Goal: Information Seeking & Learning: Check status

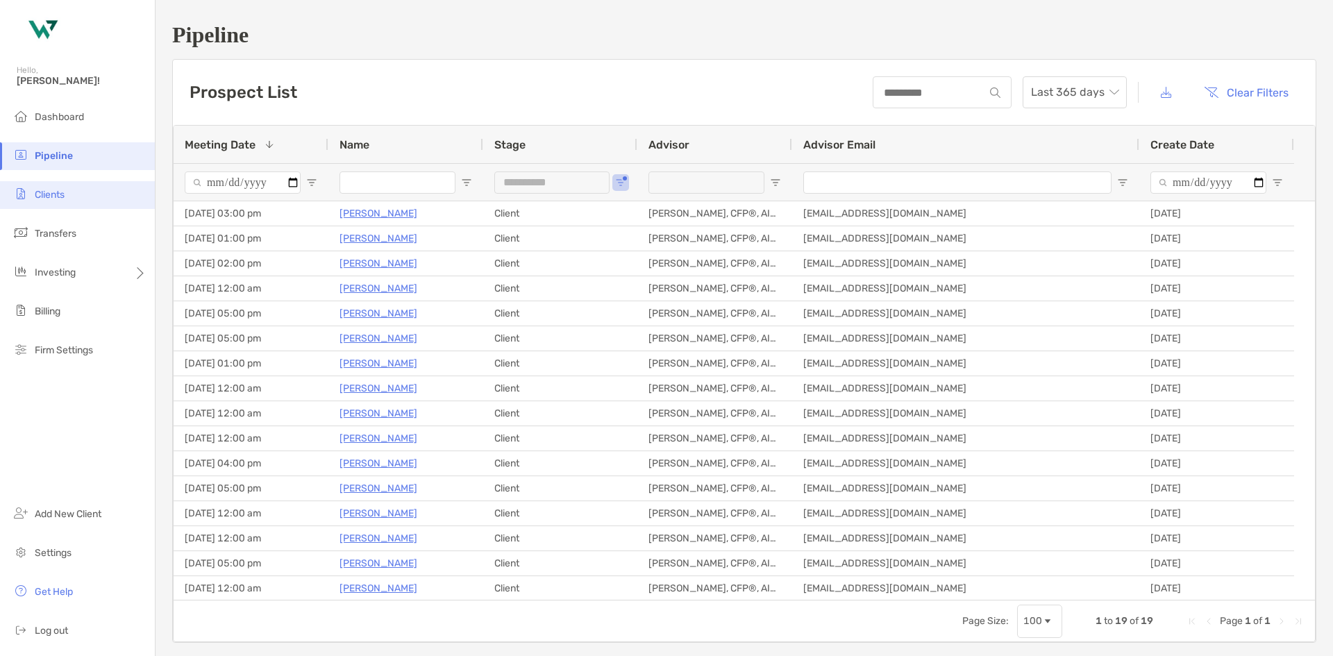
click at [79, 194] on li "Clients" at bounding box center [77, 195] width 155 height 28
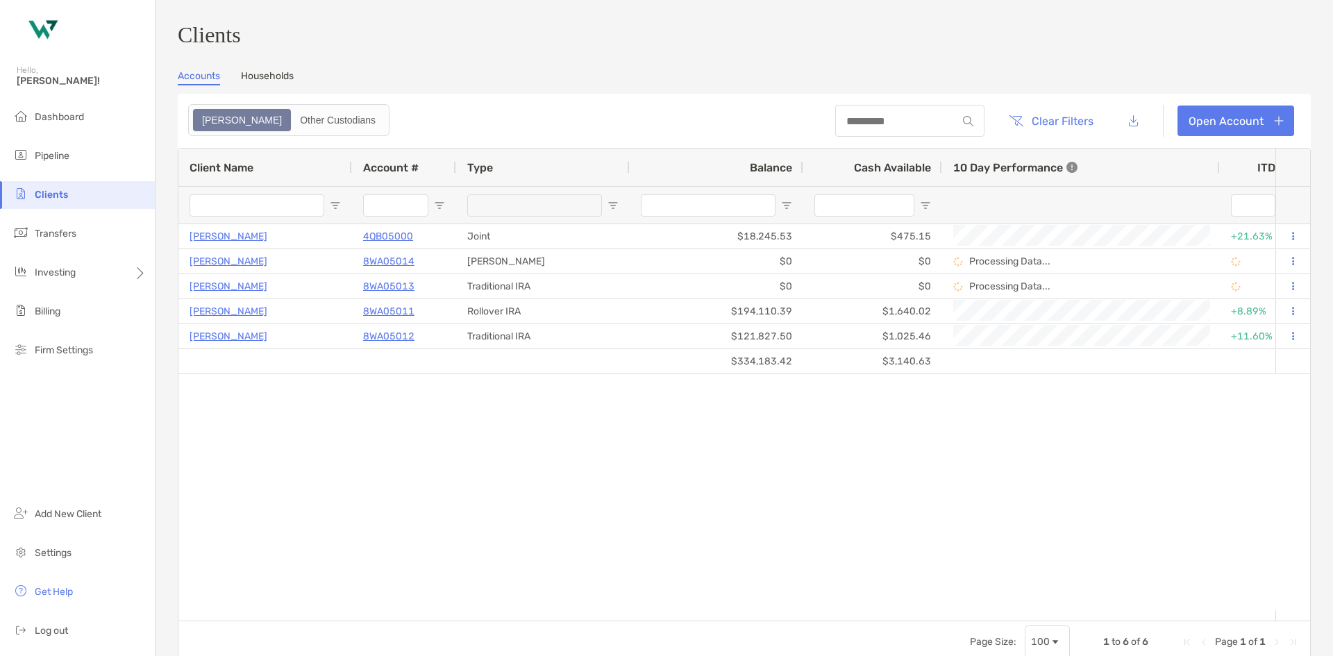
drag, startPoint x: 1217, startPoint y: 176, endPoint x: 1133, endPoint y: 176, distance: 83.3
click at [1133, 176] on div "10 Day Performance" at bounding box center [1081, 167] width 278 height 37
drag, startPoint x: 1219, startPoint y: 164, endPoint x: 1200, endPoint y: 167, distance: 19.1
click at [1200, 167] on div "10 Day Performance" at bounding box center [1081, 167] width 278 height 37
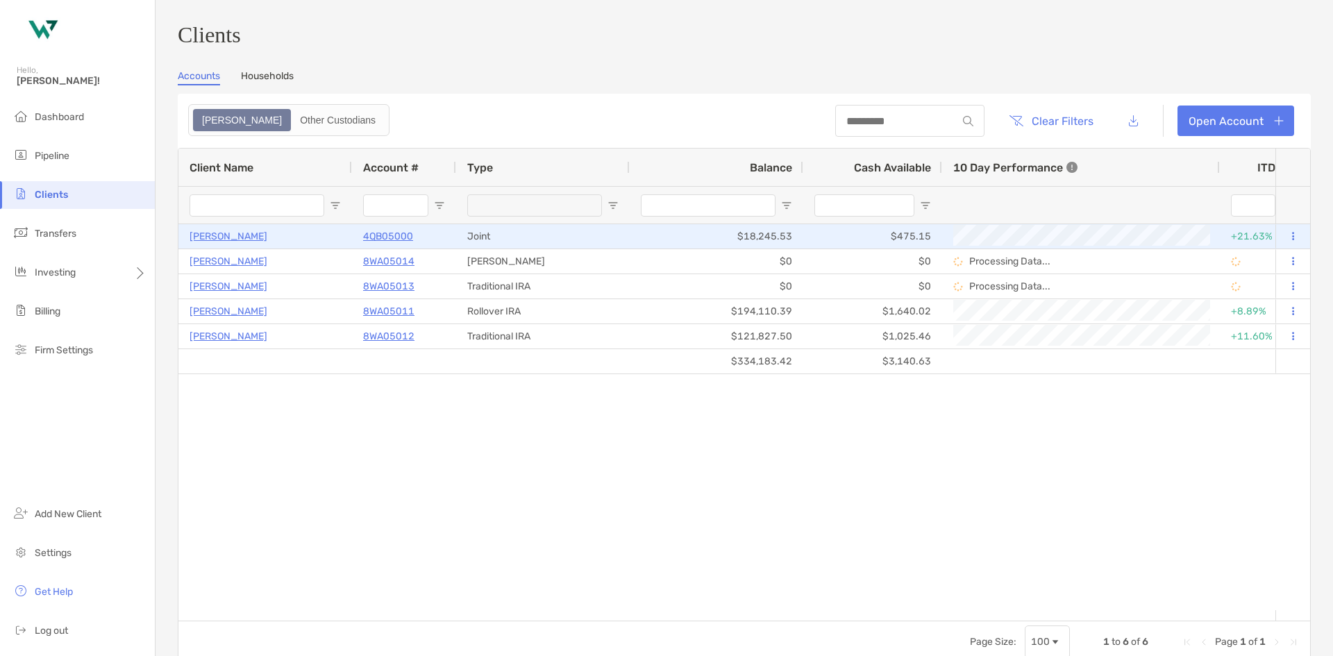
click at [221, 239] on p "[PERSON_NAME]" at bounding box center [228, 236] width 78 height 17
click at [400, 237] on p "4QB05000" at bounding box center [388, 236] width 50 height 17
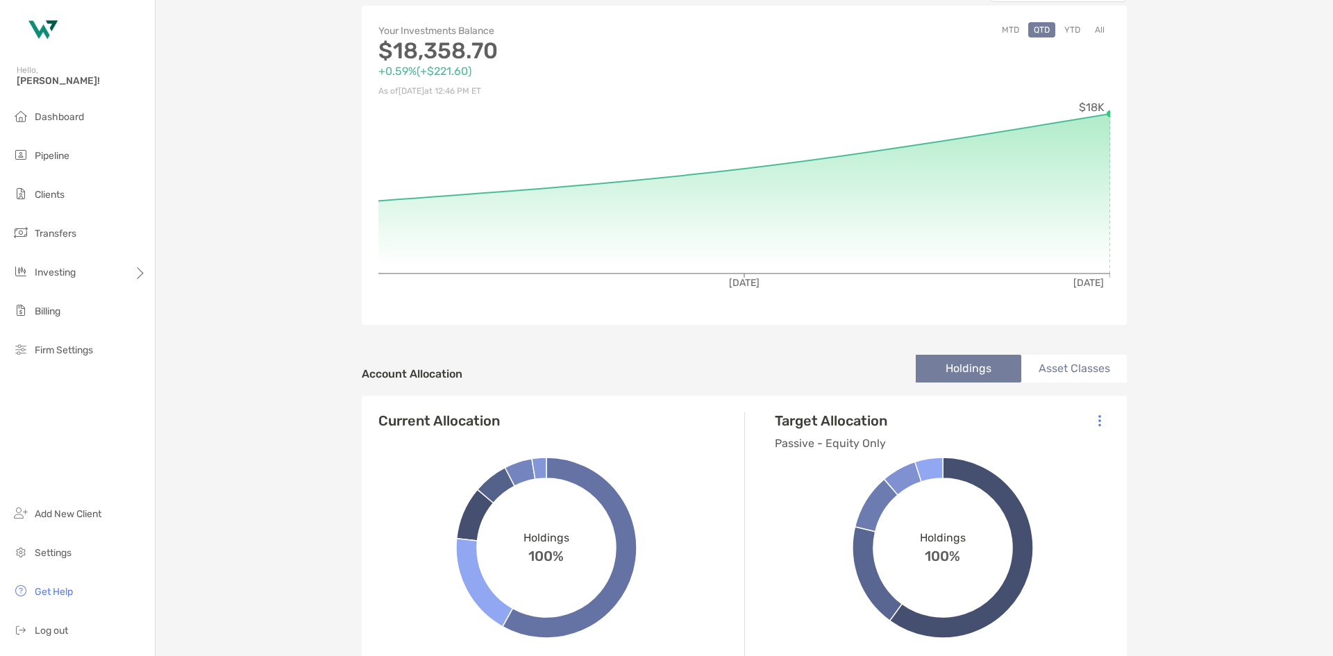
click at [1070, 35] on button "YTD" at bounding box center [1071, 29] width 27 height 15
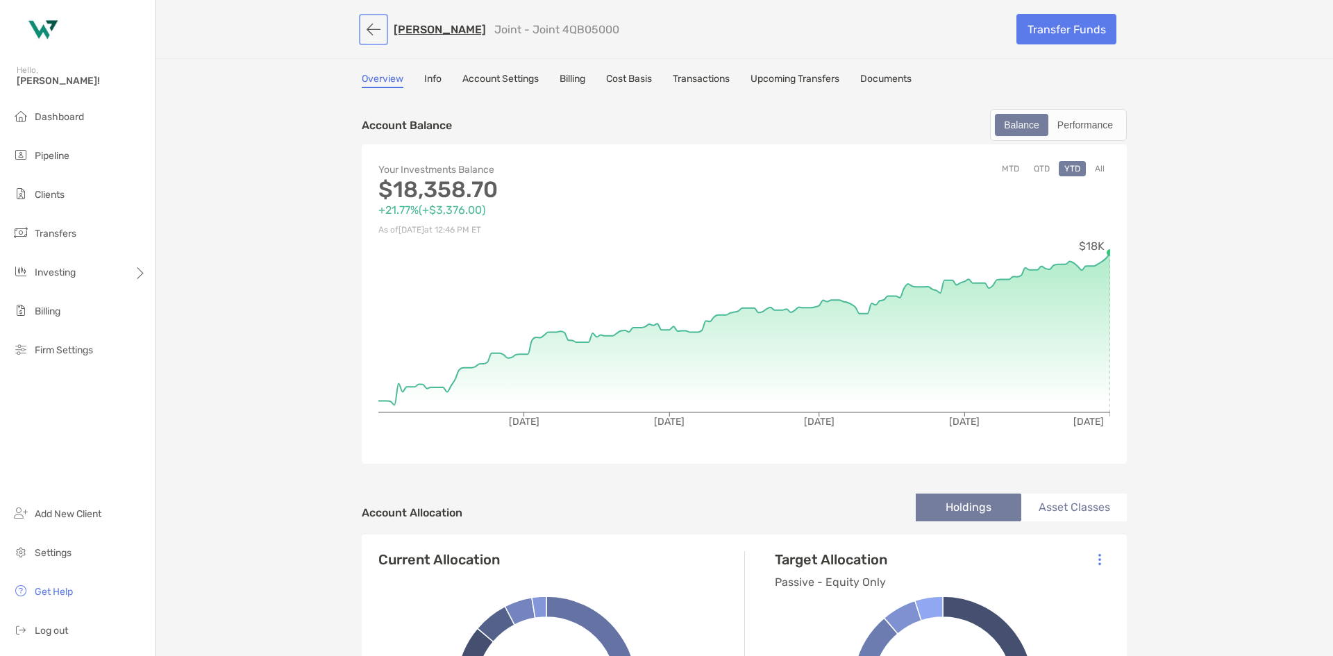
click at [371, 30] on button "button" at bounding box center [374, 30] width 24 height 26
